Goal: Find contact information: Obtain details needed to contact an individual or organization

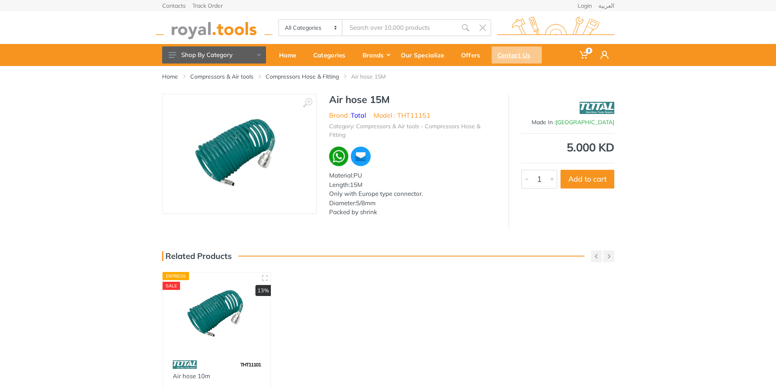
click at [518, 50] on div "Contact Us" at bounding box center [517, 54] width 50 height 17
drag, startPoint x: 211, startPoint y: 122, endPoint x: 366, endPoint y: 115, distance: 154.9
click at [366, 115] on div "‹ › Air hose 15M Brand : Total Model : THT11151 Material:PU 4938" at bounding box center [388, 162] width 452 height 136
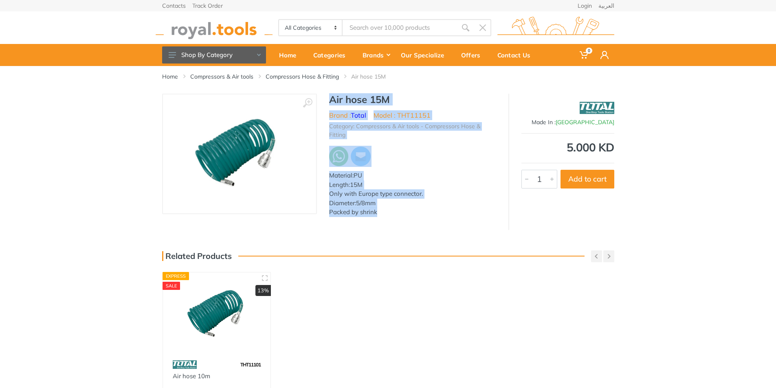
drag, startPoint x: 326, startPoint y: 97, endPoint x: 424, endPoint y: 193, distance: 137.4
click at [442, 227] on div "‹ › Air hose 15M Brand : Total Model : THT11151 Material:PU 4938" at bounding box center [388, 162] width 452 height 136
copy div "Air hose 15M Brand : Total Model : THT11151 Category: Compressors & Air tools -…"
drag, startPoint x: 248, startPoint y: 145, endPoint x: 228, endPoint y: 147, distance: 20.1
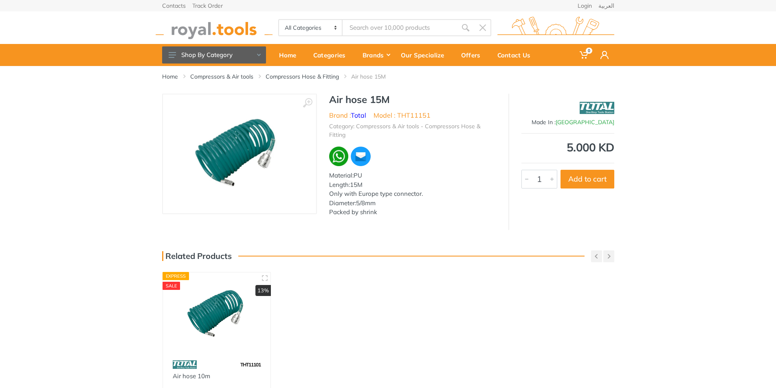
click at [117, 138] on div "‹ › Air hose 15M Brand : Total Model : THT11151 4938" at bounding box center [388, 162] width 776 height 136
